Goal: Check status: Check status

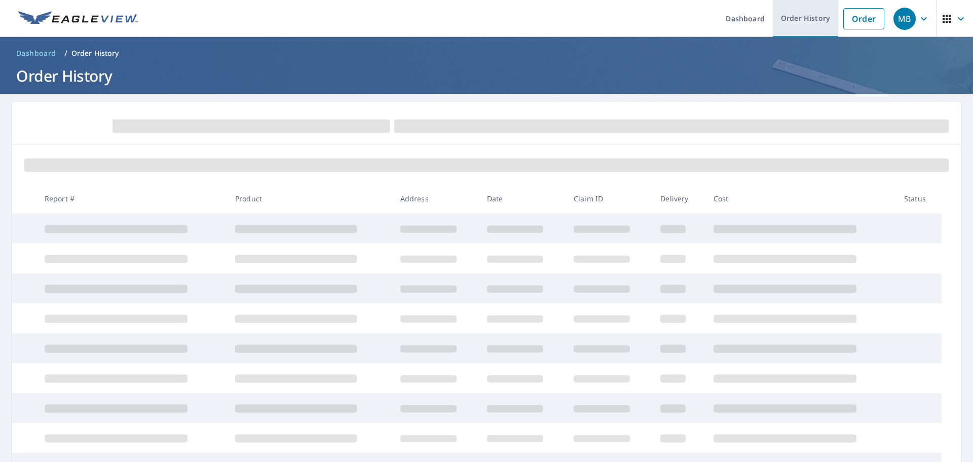
click at [781, 21] on link "Order History" at bounding box center [805, 18] width 65 height 37
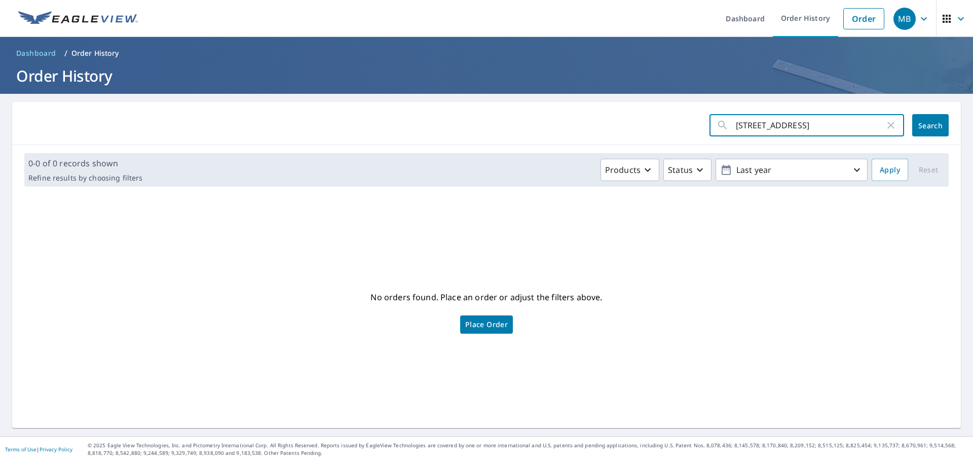
click at [788, 127] on input "[STREET_ADDRESS]" at bounding box center [810, 125] width 149 height 28
click at [886, 129] on icon "button" at bounding box center [891, 125] width 12 height 12
click at [786, 127] on input "text" at bounding box center [820, 125] width 168 height 28
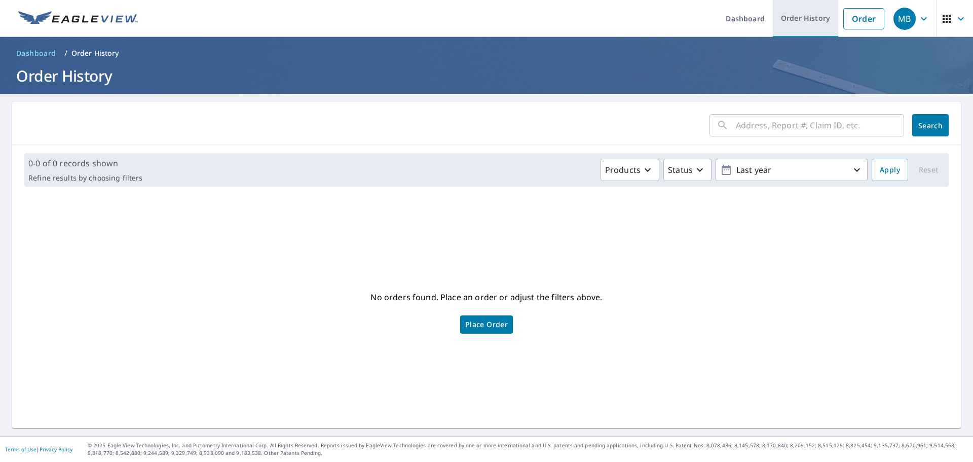
click at [798, 25] on link "Order History" at bounding box center [805, 18] width 65 height 37
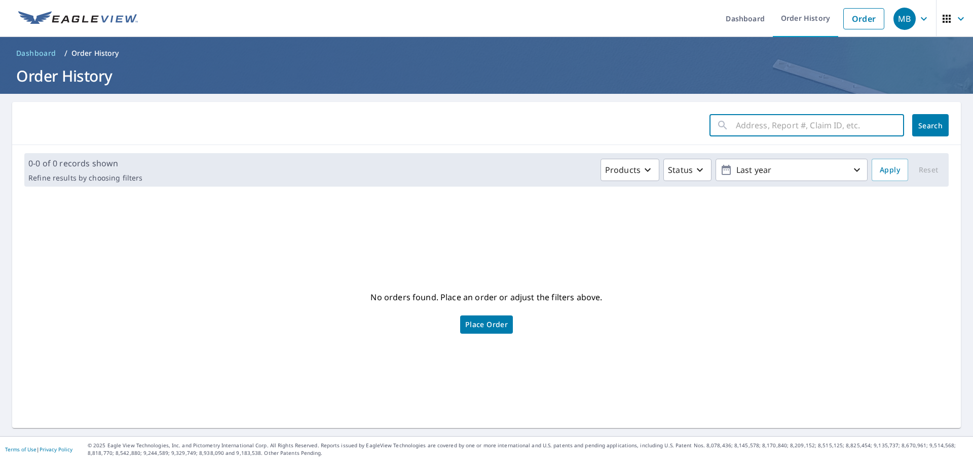
click at [782, 124] on input "text" at bounding box center [820, 125] width 168 height 28
type input "334 w [GEOGRAPHIC_DATA]"
click at [912, 132] on button "Search" at bounding box center [930, 125] width 36 height 22
drag, startPoint x: 811, startPoint y: 132, endPoint x: 776, endPoint y: 137, distance: 35.4
click at [776, 137] on input "334 w [GEOGRAPHIC_DATA]" at bounding box center [810, 125] width 149 height 28
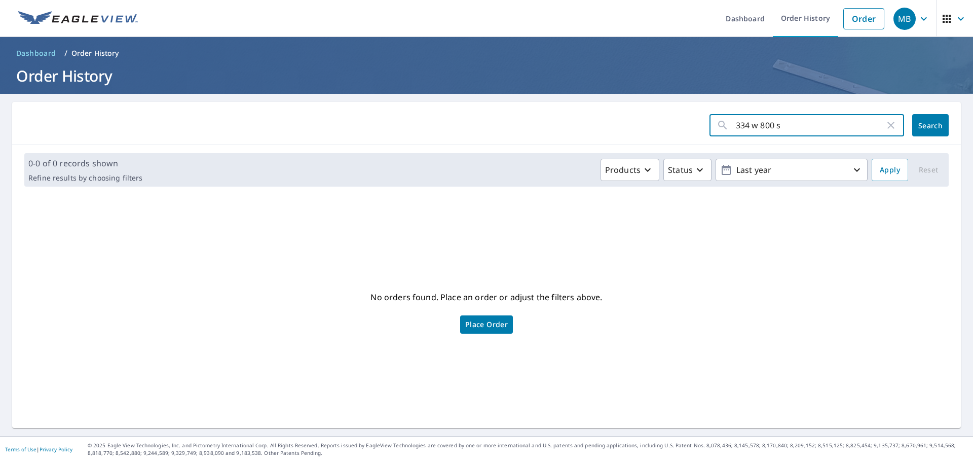
type input "334 w 800 s"
click at [921, 127] on span "Search" at bounding box center [930, 126] width 20 height 10
